Goal: Navigation & Orientation: Find specific page/section

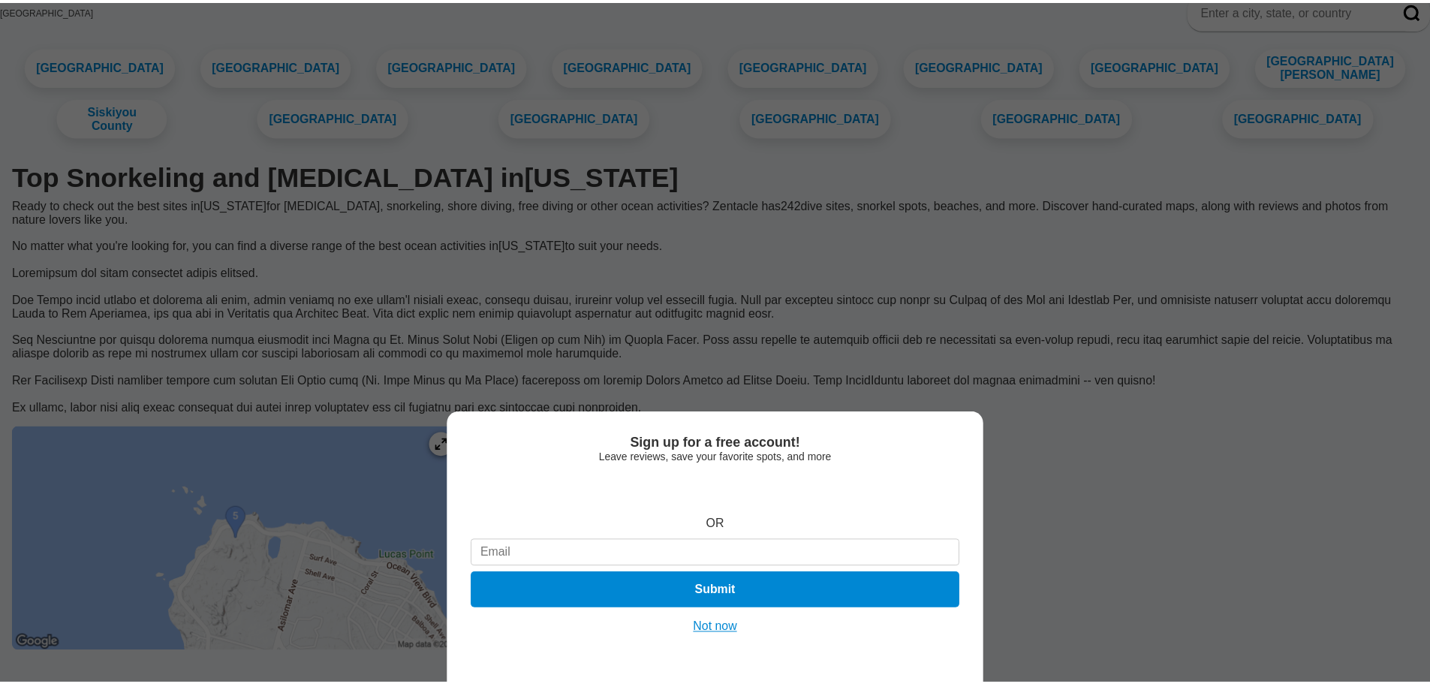
scroll to position [75, 0]
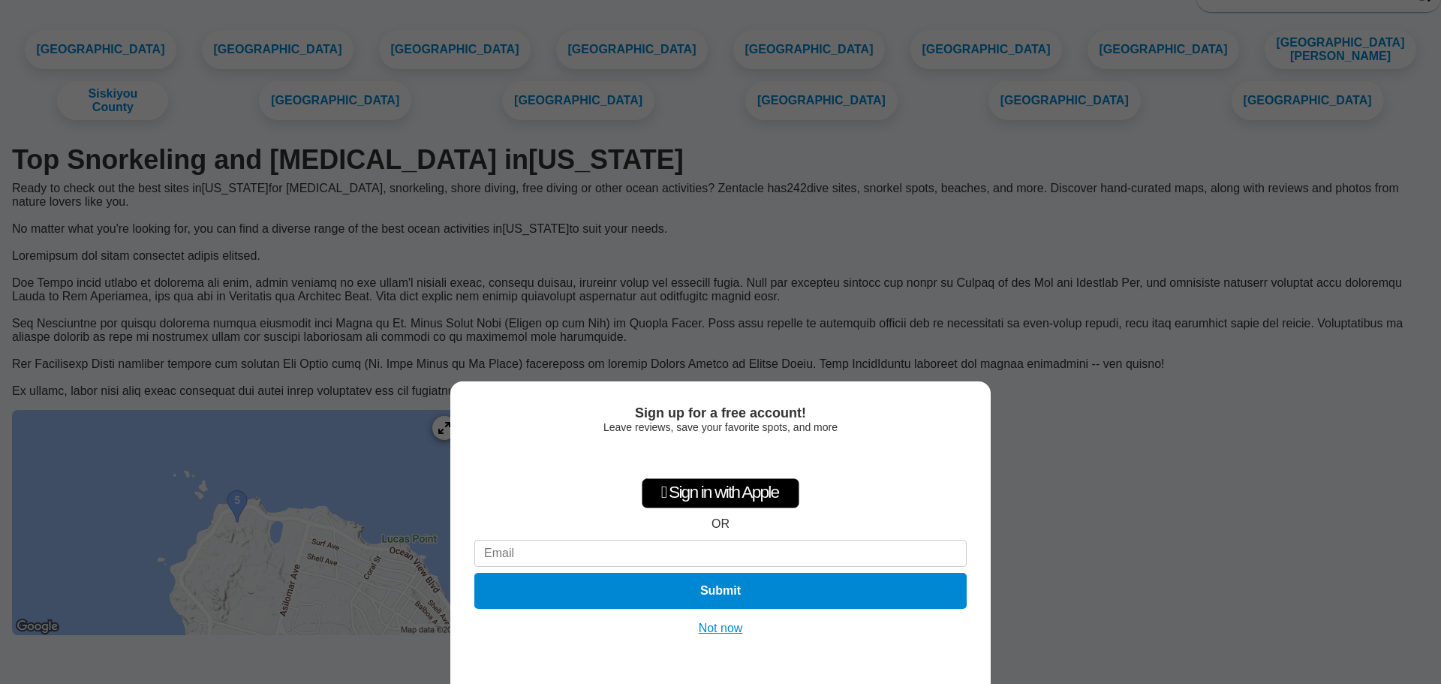
click at [717, 627] on button "Not now" at bounding box center [720, 628] width 53 height 15
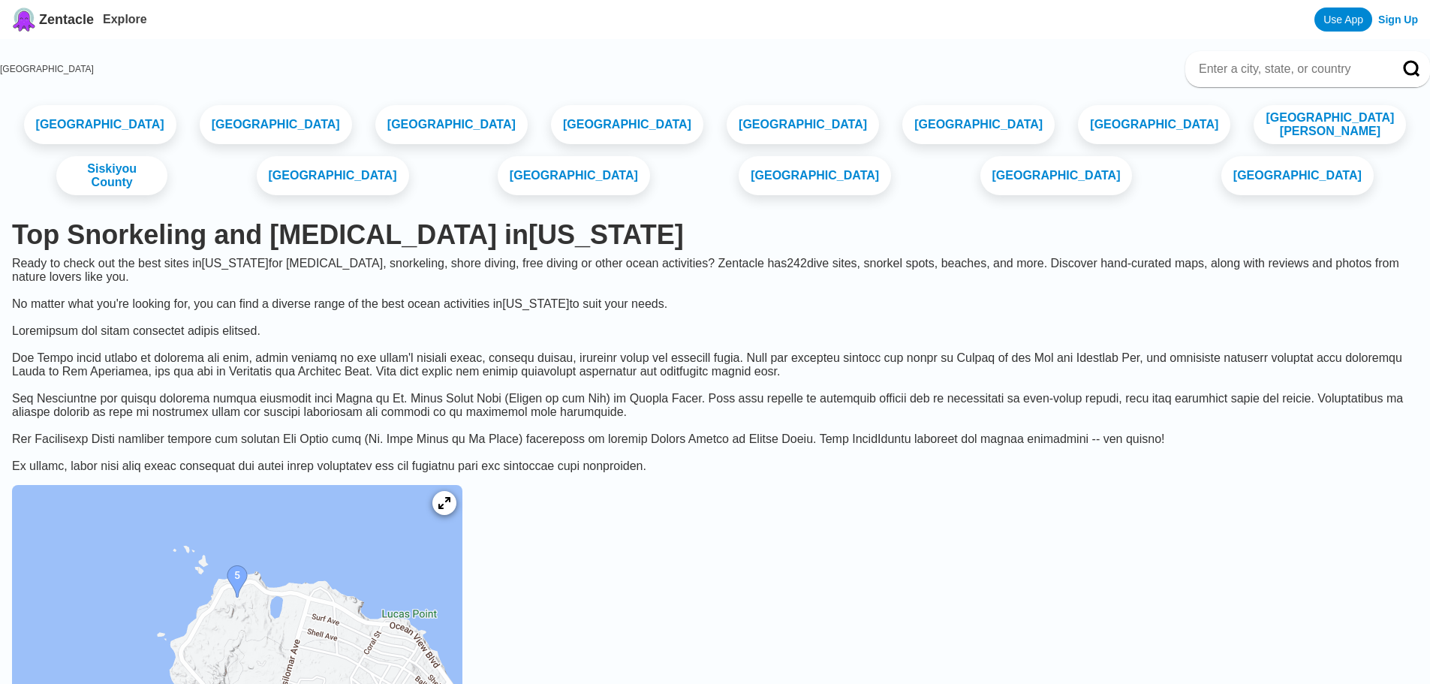
scroll to position [225, 0]
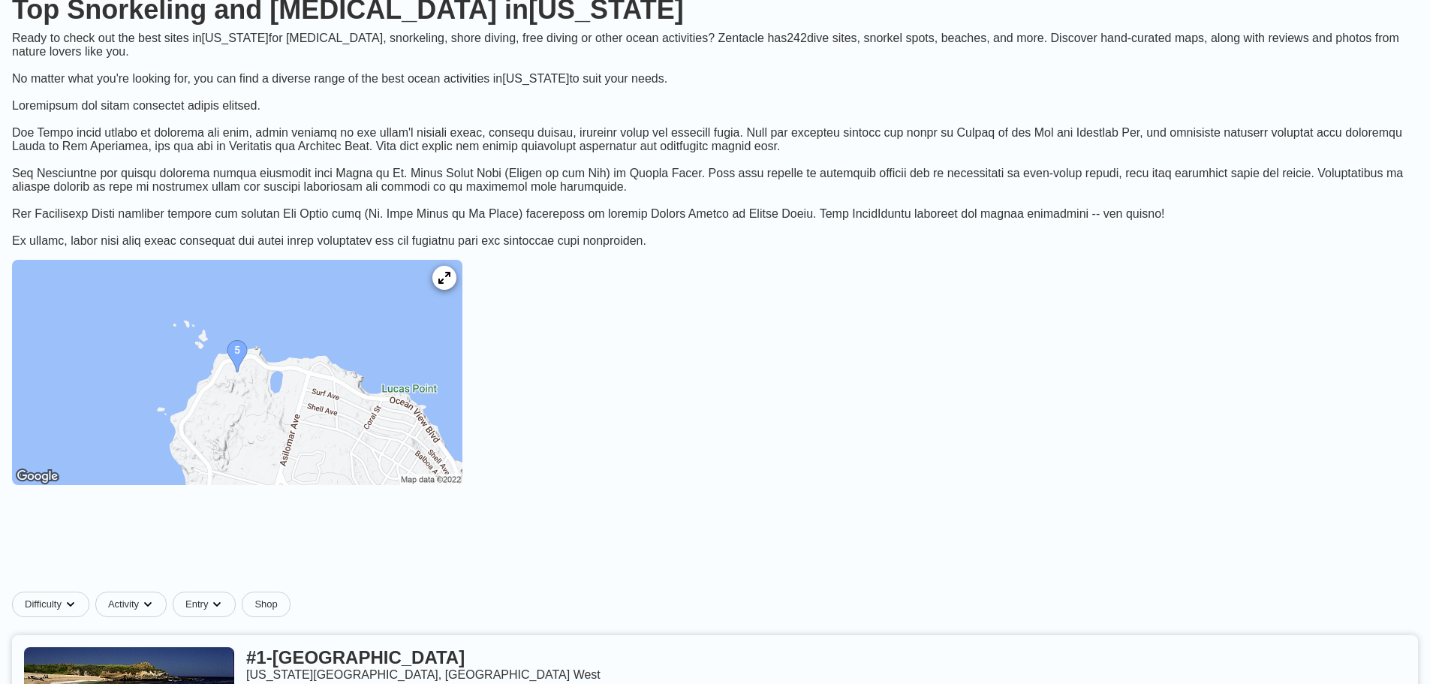
click at [436, 387] on img at bounding box center [237, 372] width 450 height 225
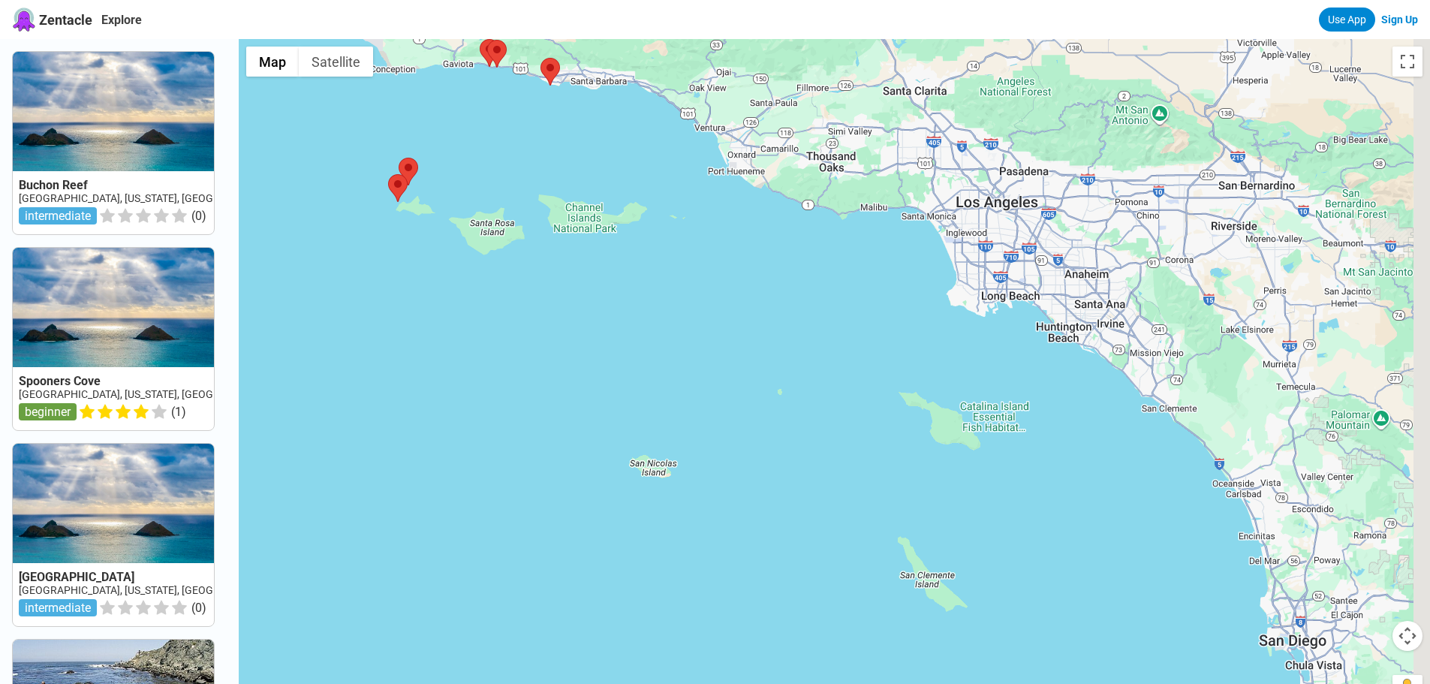
drag, startPoint x: 952, startPoint y: 485, endPoint x: 335, endPoint y: -80, distance: 836.6
click at [335, 0] on html "Zentacle Explore Use App Sign Up Buchon Reef USA, California, San Luis Obispo i…" at bounding box center [715, 581] width 1430 height 1162
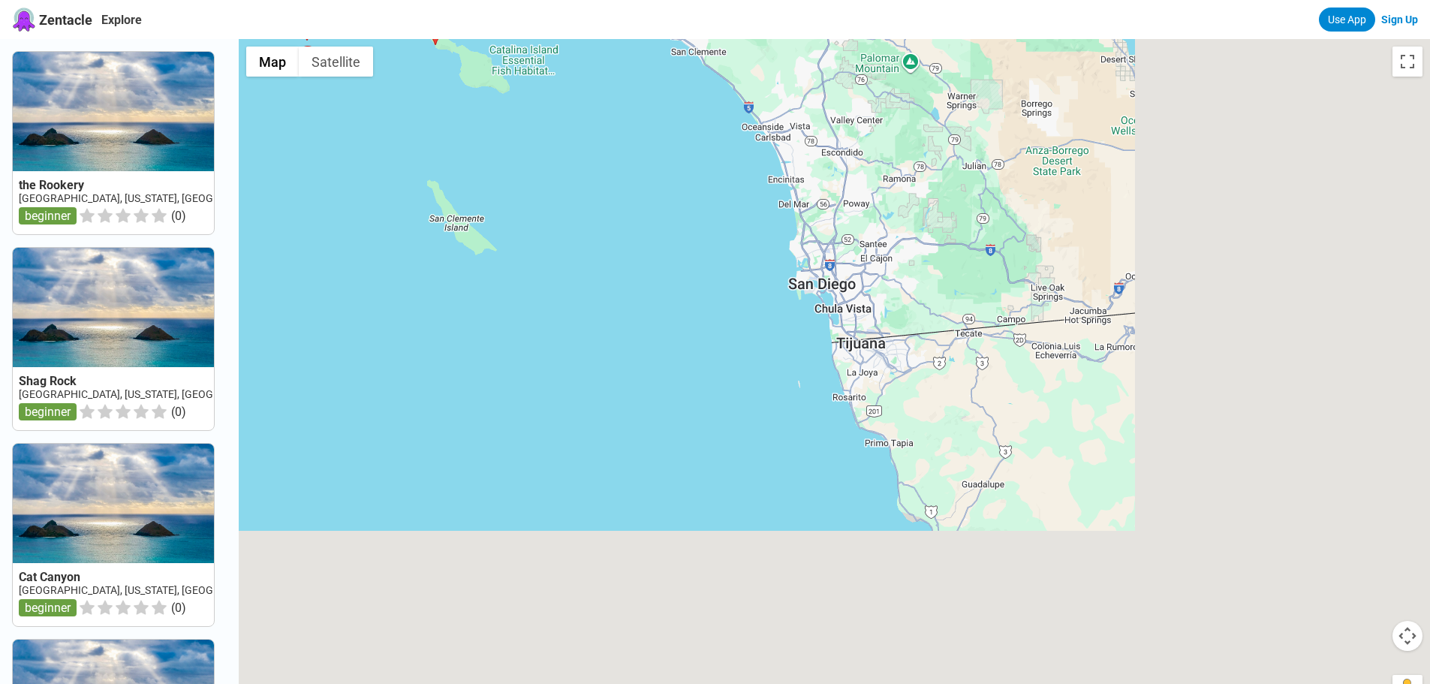
drag, startPoint x: 971, startPoint y: 394, endPoint x: 479, endPoint y: 0, distance: 630.6
click at [479, 0] on div "Zentacle Explore Use App Sign Up the Rookery USA, California, LA County, Santa …" at bounding box center [715, 581] width 1430 height 1162
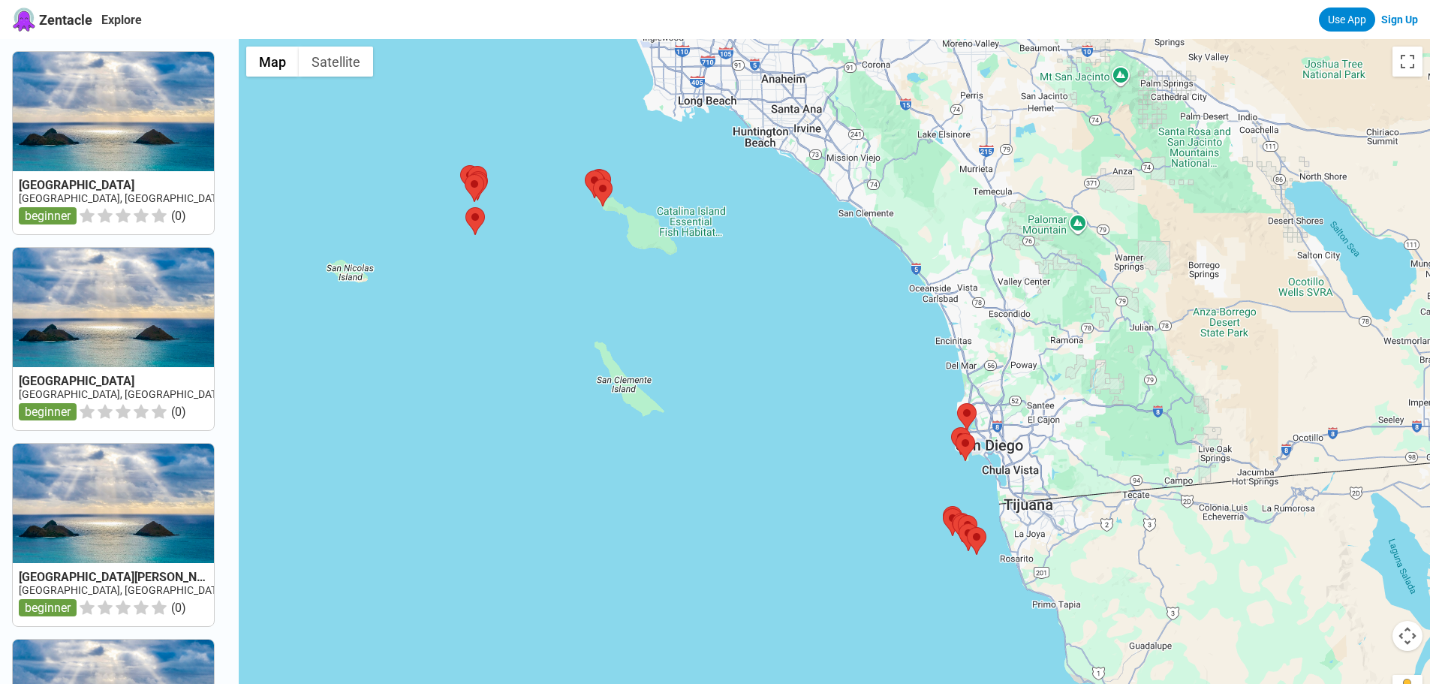
drag, startPoint x: 889, startPoint y: 310, endPoint x: 895, endPoint y: 314, distance: 8.1
click at [895, 314] on div at bounding box center [834, 381] width 1191 height 684
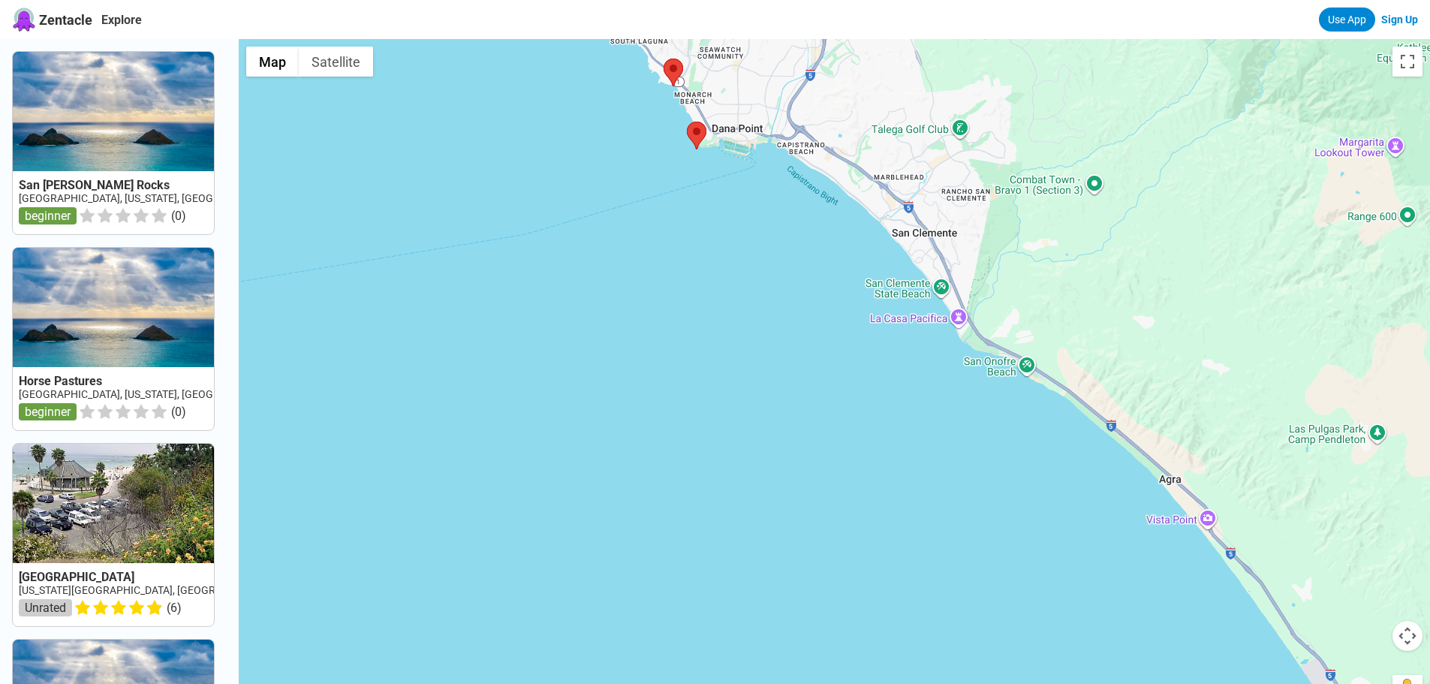
drag, startPoint x: 874, startPoint y: 256, endPoint x: 952, endPoint y: 368, distance: 135.9
click at [952, 368] on div at bounding box center [834, 381] width 1191 height 684
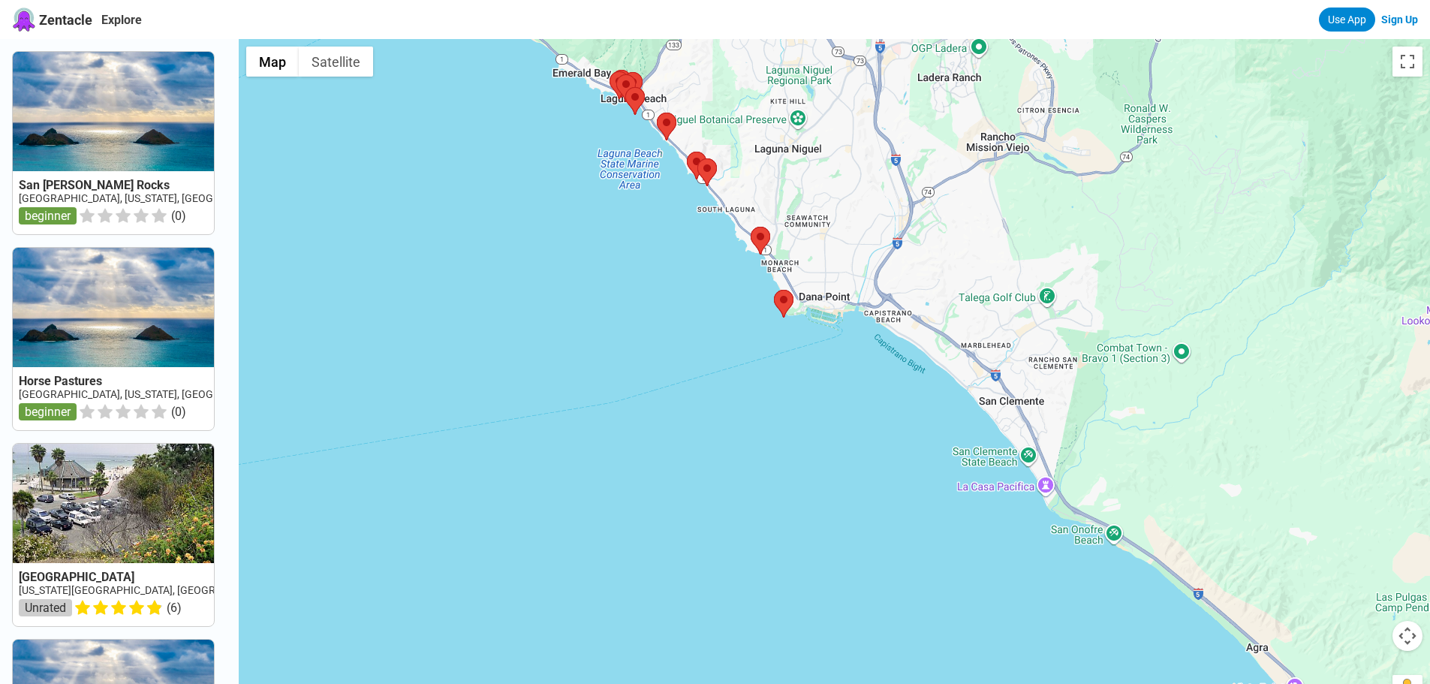
drag, startPoint x: 917, startPoint y: 389, endPoint x: 946, endPoint y: 460, distance: 76.4
click at [946, 460] on div at bounding box center [834, 381] width 1191 height 684
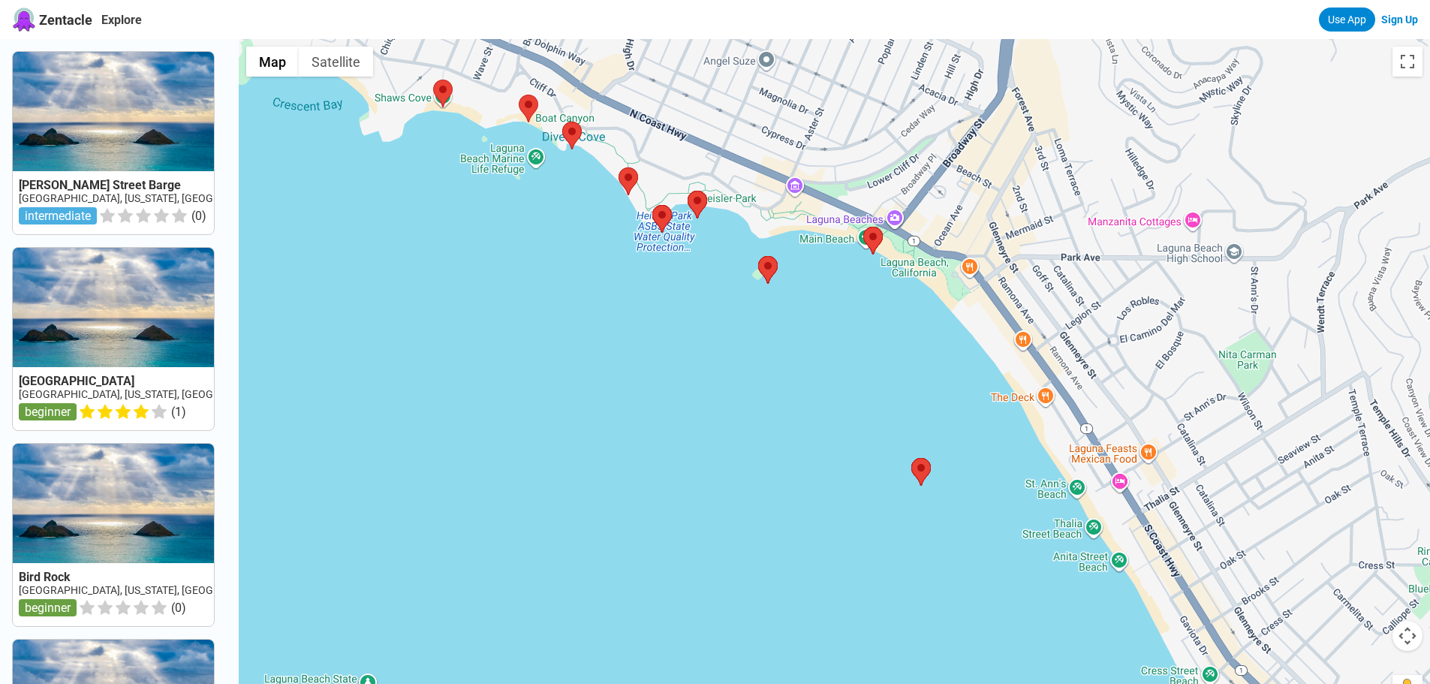
drag, startPoint x: 770, startPoint y: 171, endPoint x: 913, endPoint y: 357, distance: 234.9
click at [913, 357] on div at bounding box center [834, 381] width 1191 height 684
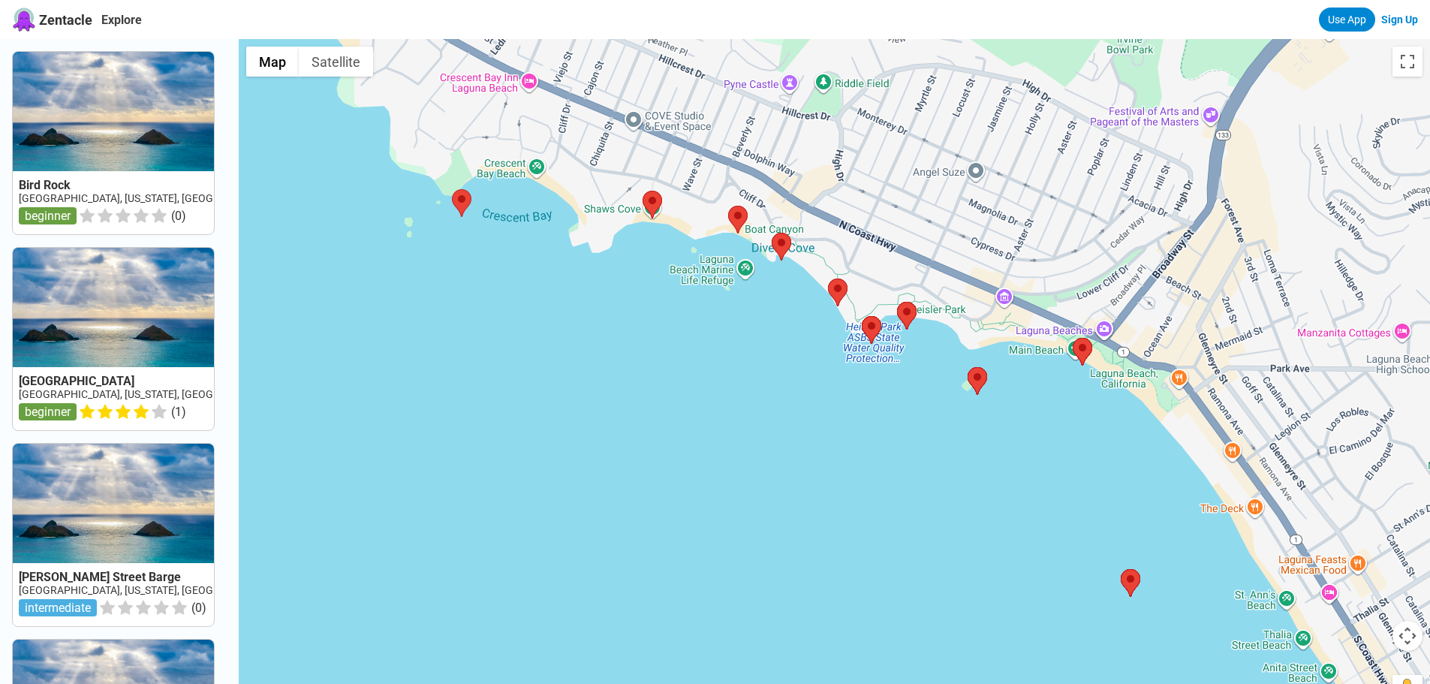
drag, startPoint x: 577, startPoint y: 238, endPoint x: 786, endPoint y: 349, distance: 237.0
click at [786, 349] on div at bounding box center [834, 381] width 1191 height 684
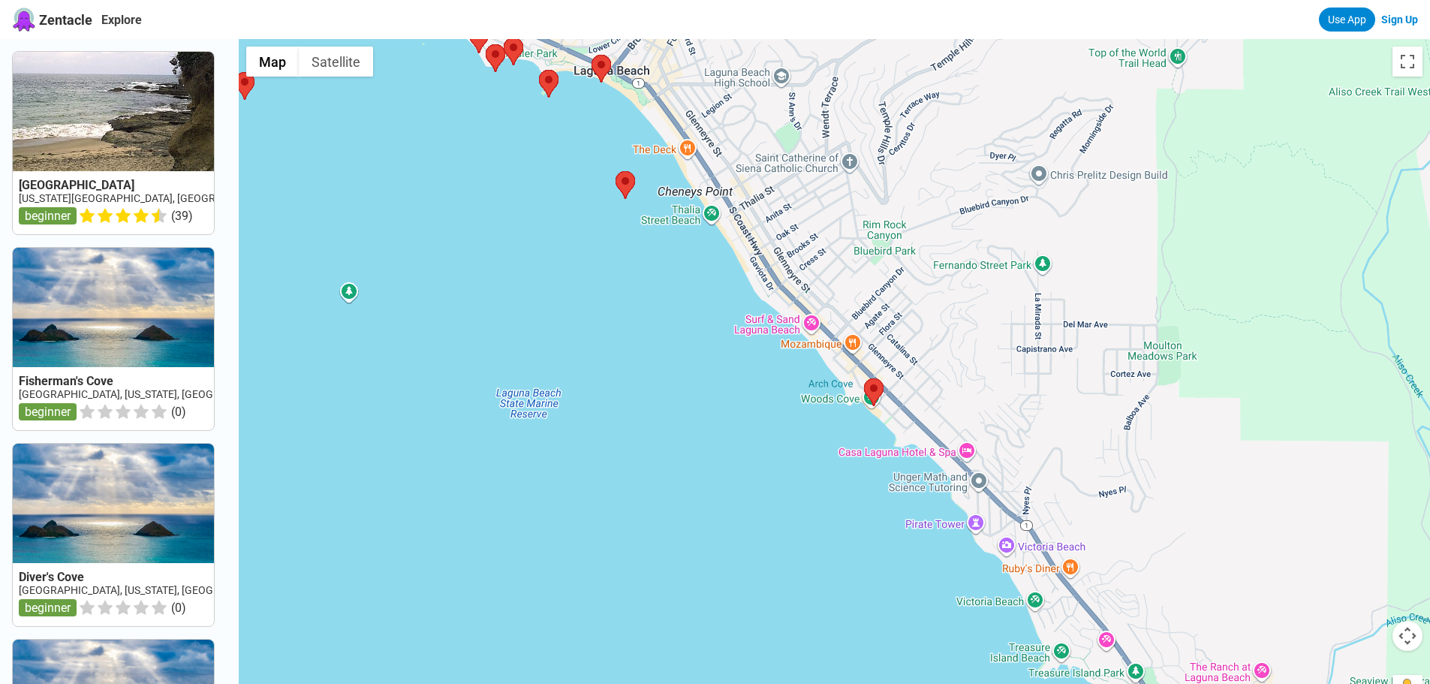
drag, startPoint x: 1196, startPoint y: 372, endPoint x: 761, endPoint y: 75, distance: 527.1
click at [761, 75] on div at bounding box center [834, 381] width 1191 height 684
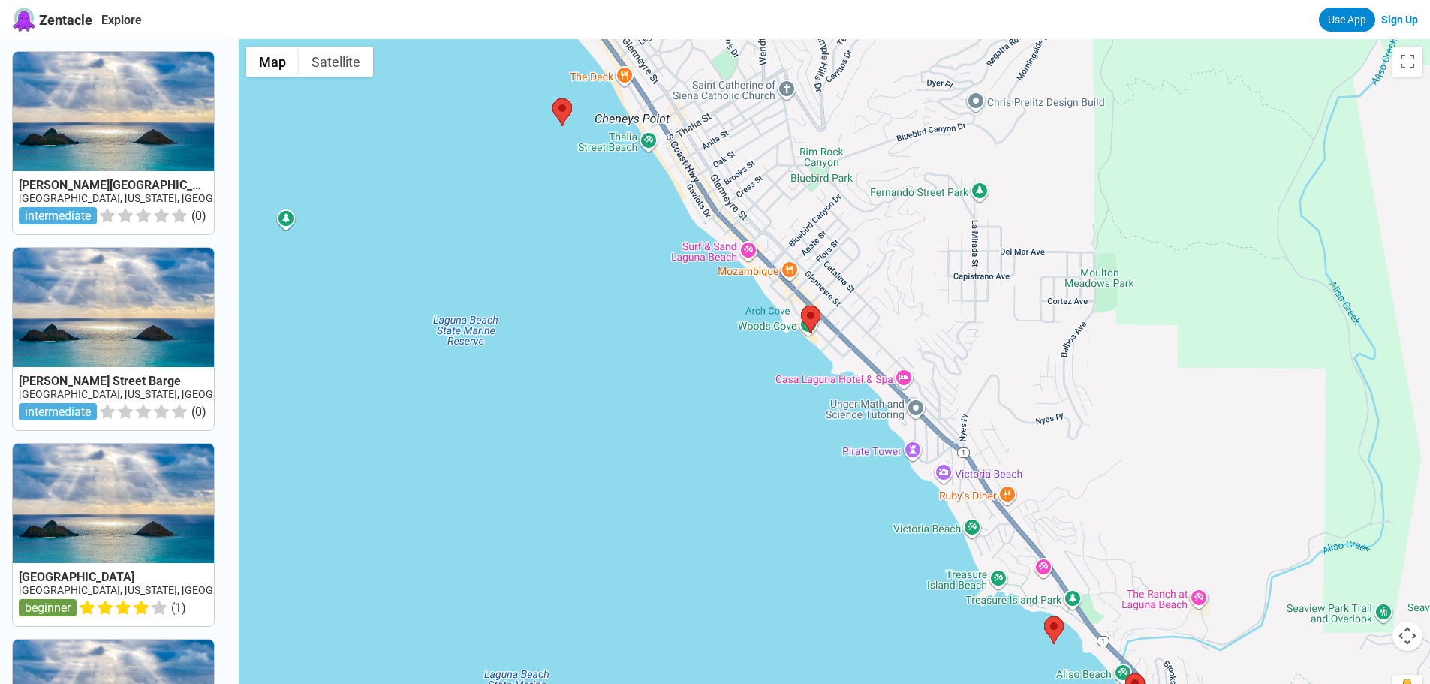
drag, startPoint x: 901, startPoint y: 342, endPoint x: 724, endPoint y: 124, distance: 280.7
click at [726, 125] on div at bounding box center [834, 381] width 1191 height 684
